Goal: Information Seeking & Learning: Learn about a topic

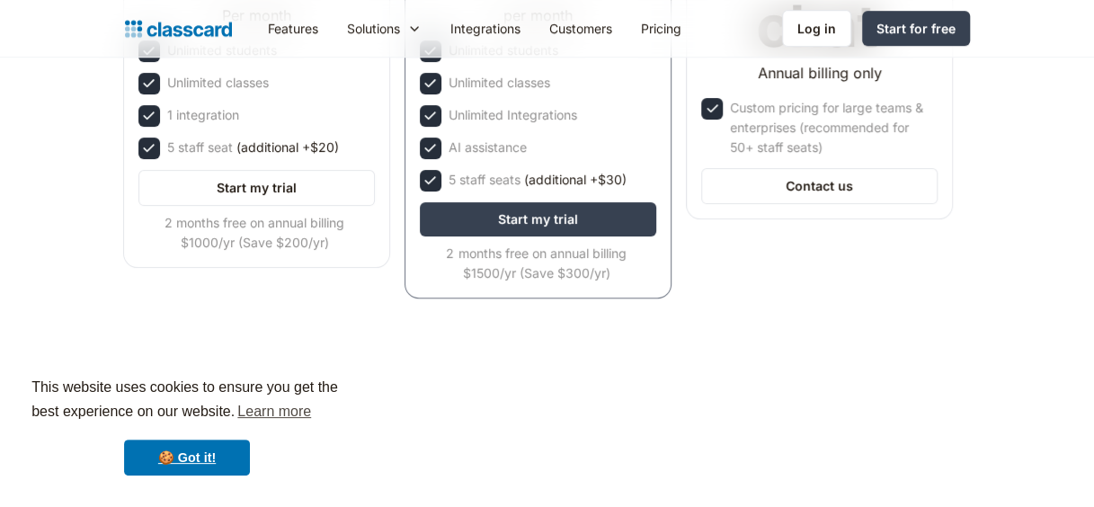
scroll to position [539, 0]
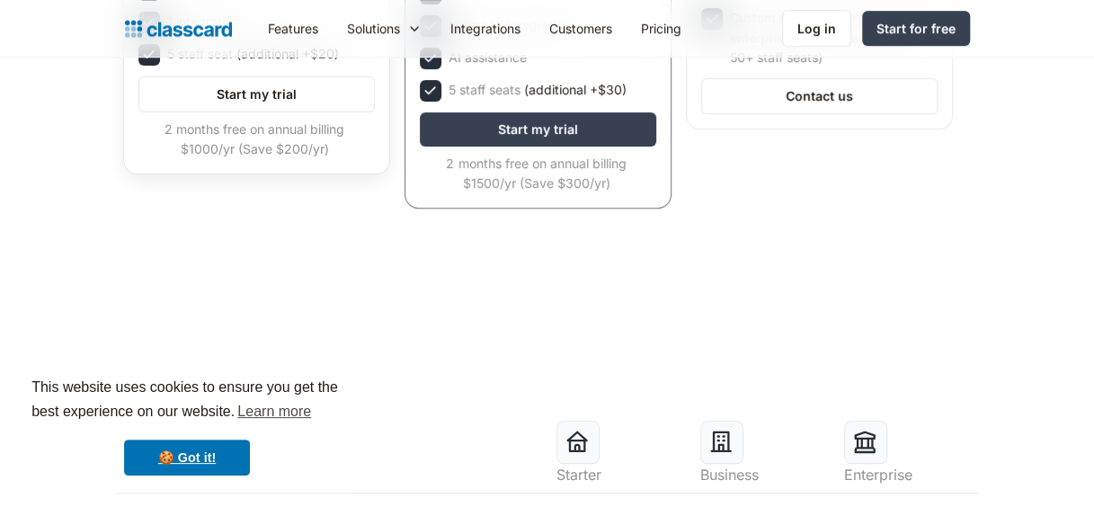
click at [259, 157] on div "2 months free on annual billing $1000/yr (Save $200/yr)" at bounding box center [254, 140] width 233 height 40
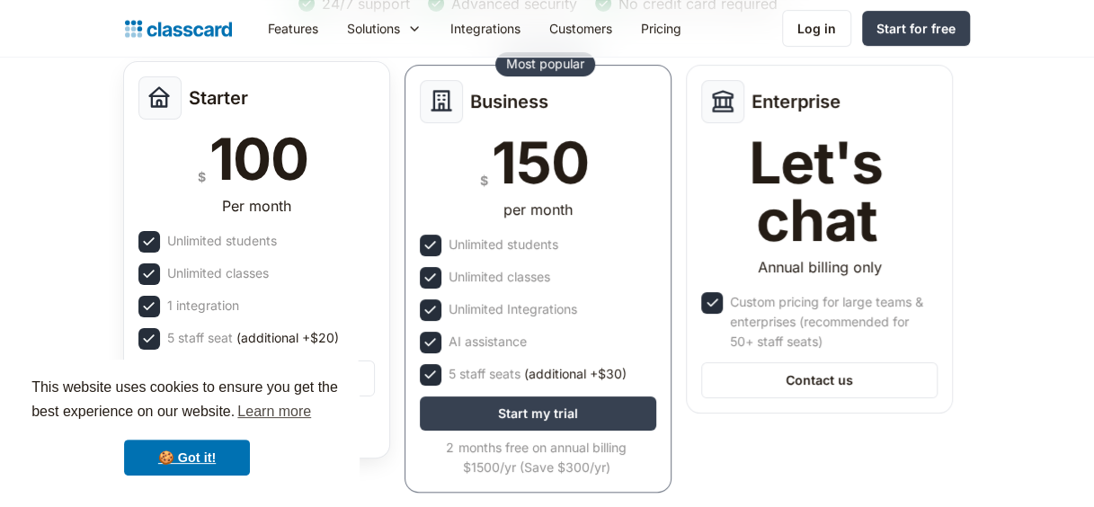
scroll to position [180, 0]
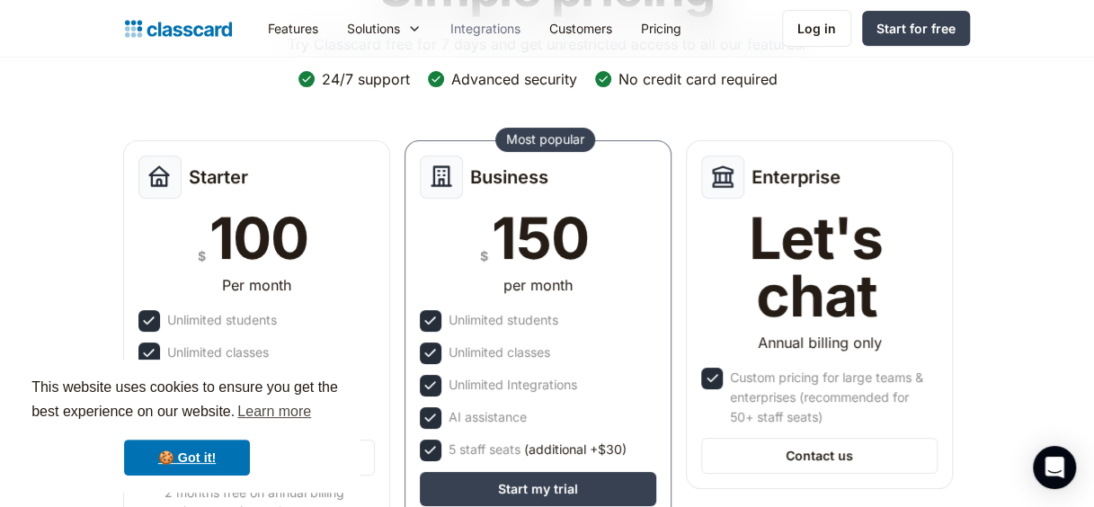
click at [486, 32] on link "Integrations" at bounding box center [485, 28] width 99 height 40
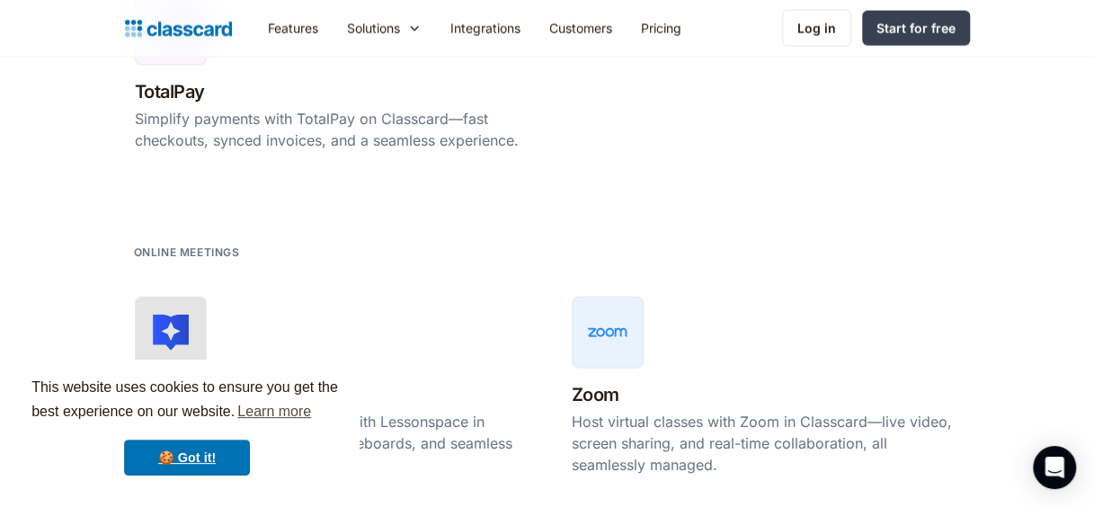
scroll to position [1978, 0]
click at [589, 36] on link "Customers" at bounding box center [581, 28] width 92 height 40
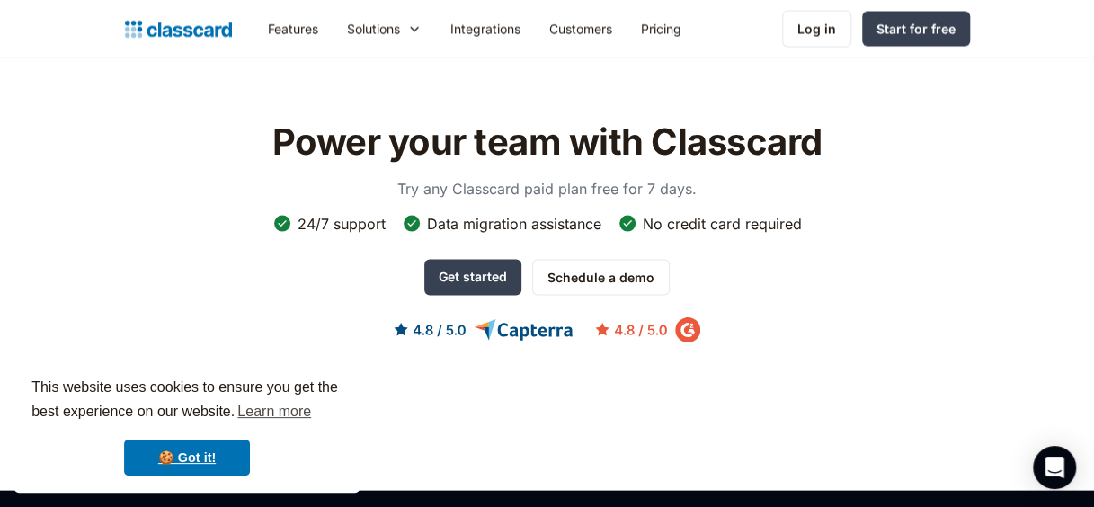
scroll to position [1618, 0]
